Goal: Transaction & Acquisition: Book appointment/travel/reservation

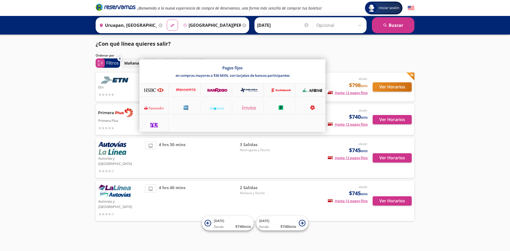
click at [326, 93] on div "Pagos fijos en compras mayores a $30 MXN, con tarjetas de bancos participantes" at bounding box center [233, 96] width 186 height 73
click at [385, 90] on div at bounding box center [255, 125] width 510 height 251
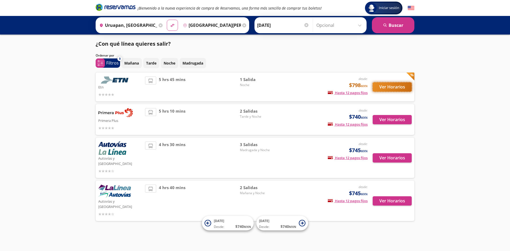
click at [386, 88] on button "Ver Horarios" at bounding box center [392, 86] width 39 height 9
click at [382, 157] on button "Ver Horarios" at bounding box center [392, 157] width 39 height 9
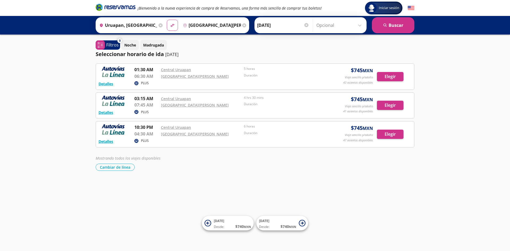
drag, startPoint x: 142, startPoint y: 78, endPoint x: 124, endPoint y: 79, distance: 18.9
click at [124, 79] on div at bounding box center [115, 72] width 32 height 13
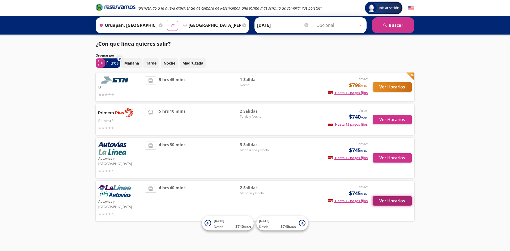
click at [393, 196] on button "Ver Horarios" at bounding box center [392, 200] width 39 height 9
click at [119, 185] on img at bounding box center [114, 191] width 33 height 13
click at [382, 196] on button "Ver Horarios" at bounding box center [392, 200] width 39 height 9
click at [398, 117] on button "Ver Horarios" at bounding box center [392, 119] width 39 height 9
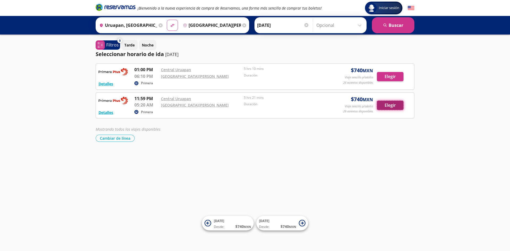
click at [396, 106] on button "Elegir" at bounding box center [390, 105] width 27 height 9
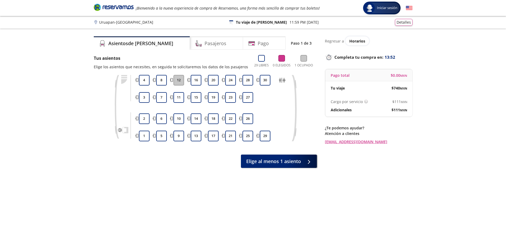
click at [400, 109] on small "MXN" at bounding box center [403, 110] width 7 height 4
